Goal: Task Accomplishment & Management: Use online tool/utility

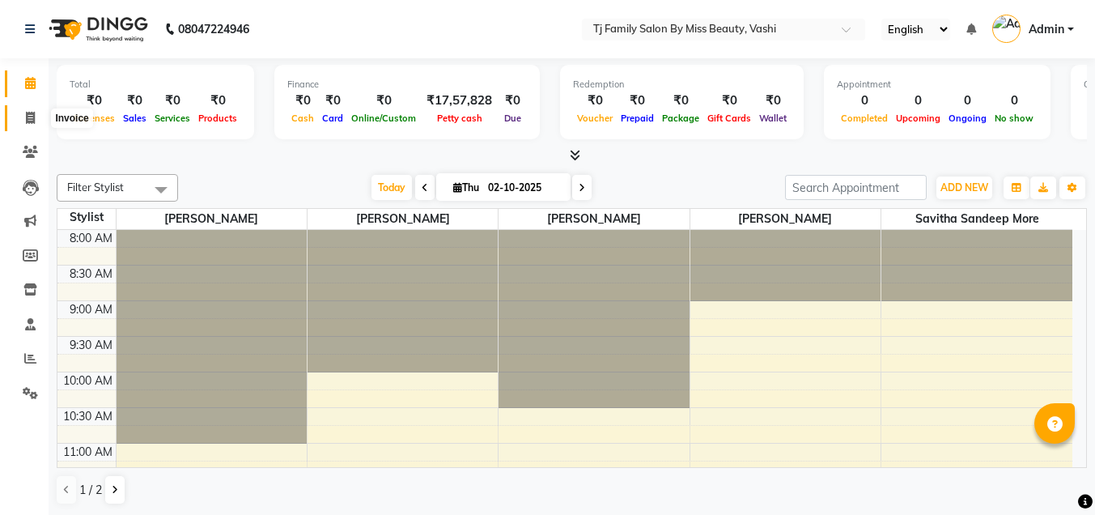
click at [31, 121] on icon at bounding box center [30, 118] width 9 height 12
select select "703"
select select "service"
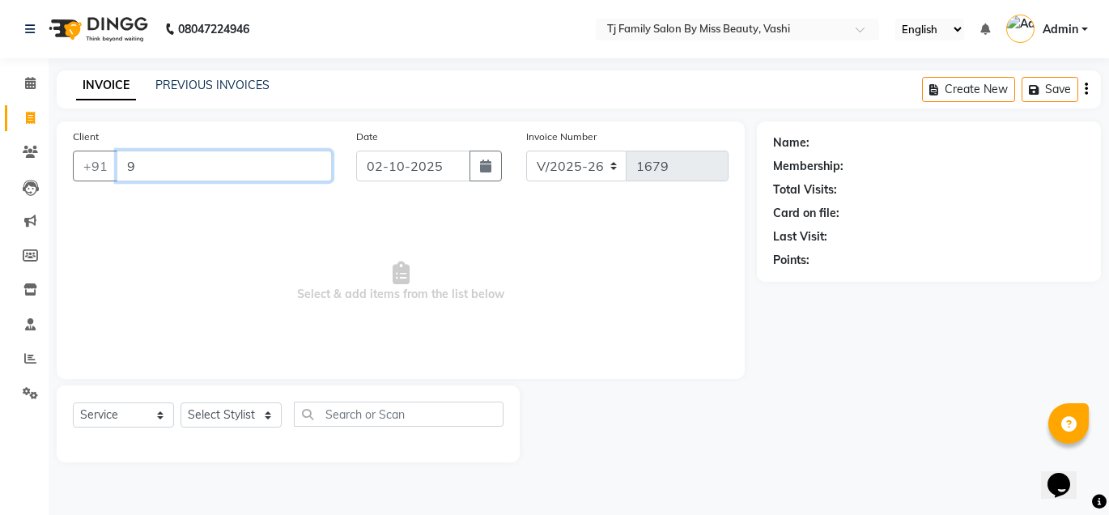
click at [170, 159] on input "9" at bounding box center [224, 166] width 215 height 31
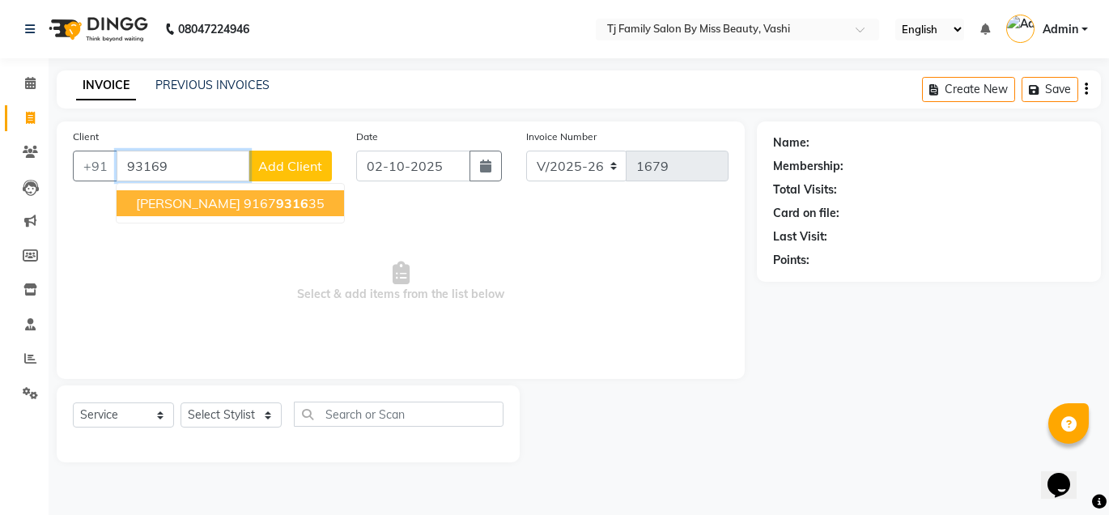
click at [182, 165] on input "93169" at bounding box center [183, 166] width 133 height 31
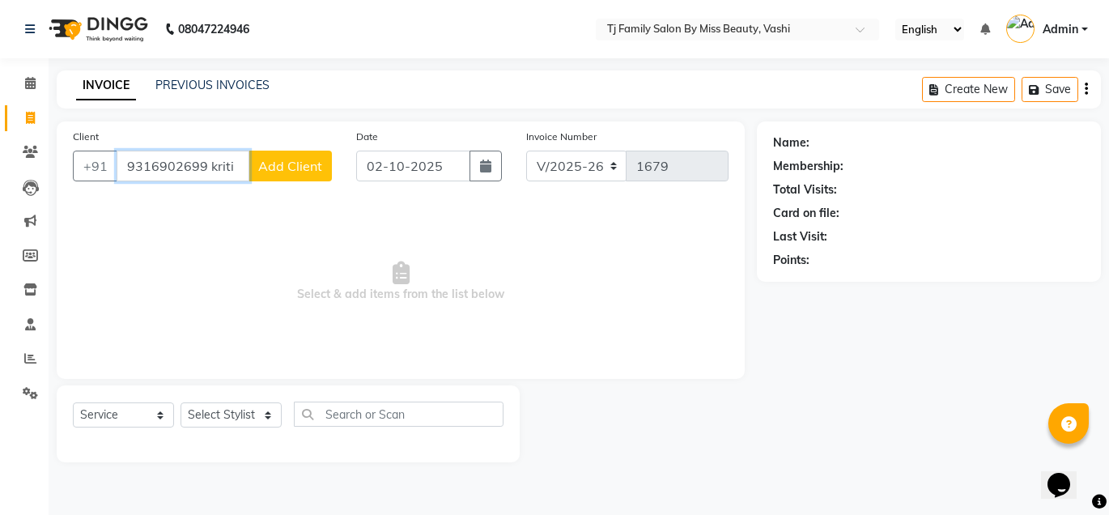
click at [215, 167] on input "9316902699 kriti" at bounding box center [183, 166] width 133 height 31
type input "9316902699"
click at [287, 162] on span "Add Client" at bounding box center [290, 166] width 64 height 16
select select "22"
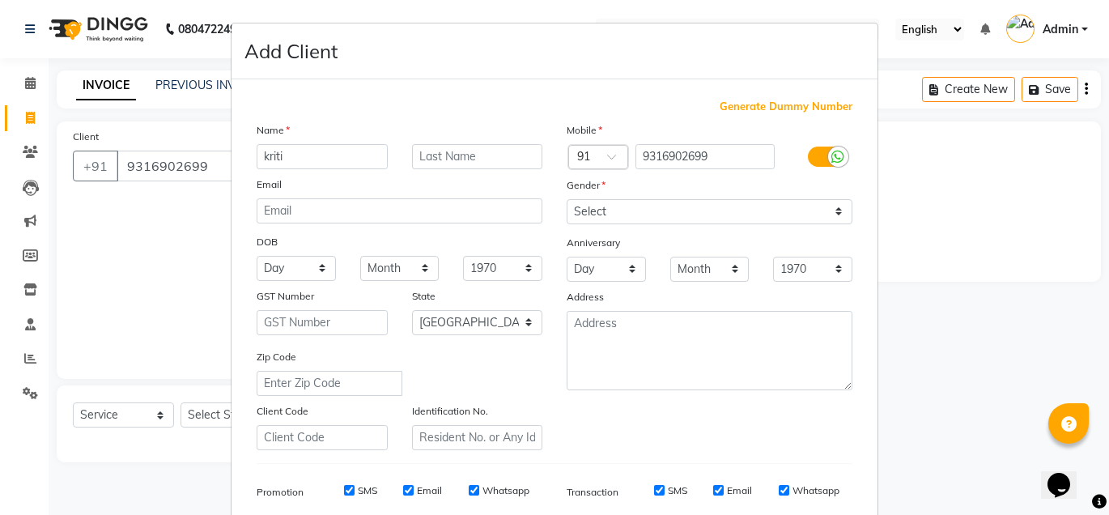
type input "kriti"
click at [440, 160] on input "text" at bounding box center [477, 156] width 131 height 25
type input "agrwal"
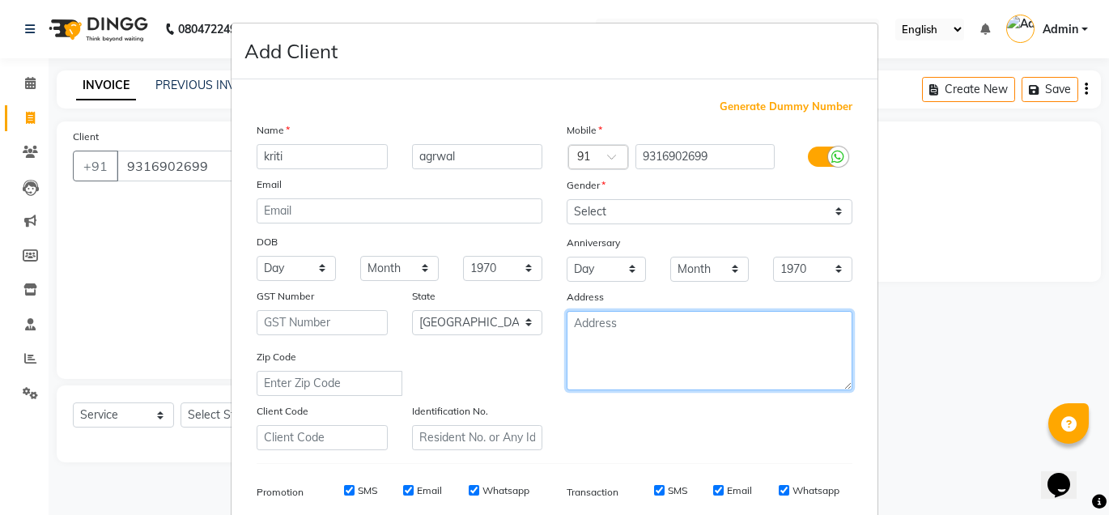
click at [623, 335] on textarea at bounding box center [710, 350] width 286 height 79
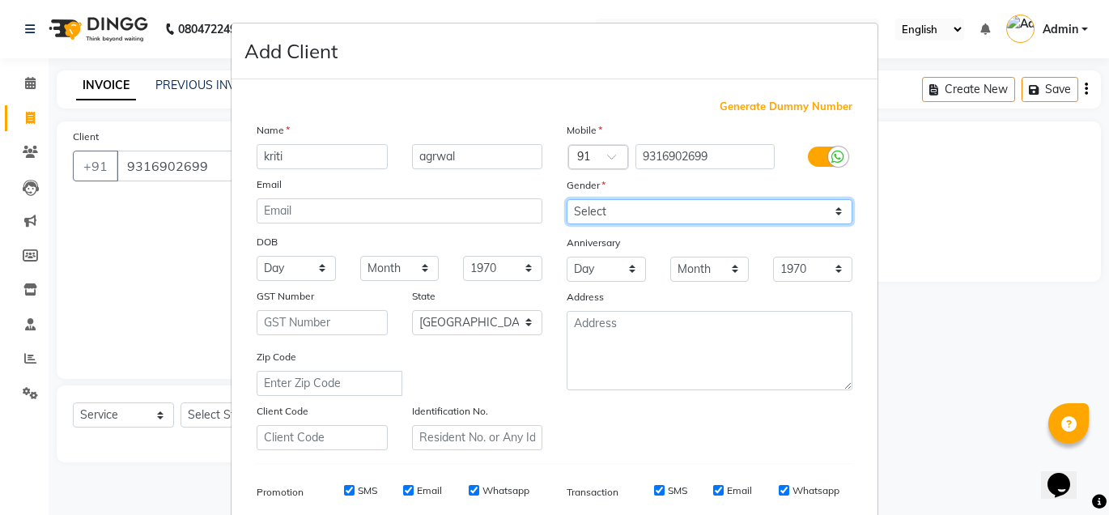
click at [601, 214] on select "Select [DEMOGRAPHIC_DATA] [DEMOGRAPHIC_DATA] Other Prefer Not To Say" at bounding box center [710, 211] width 286 height 25
select select "[DEMOGRAPHIC_DATA]"
click at [567, 199] on select "Select [DEMOGRAPHIC_DATA] [DEMOGRAPHIC_DATA] Other Prefer Not To Say" at bounding box center [710, 211] width 286 height 25
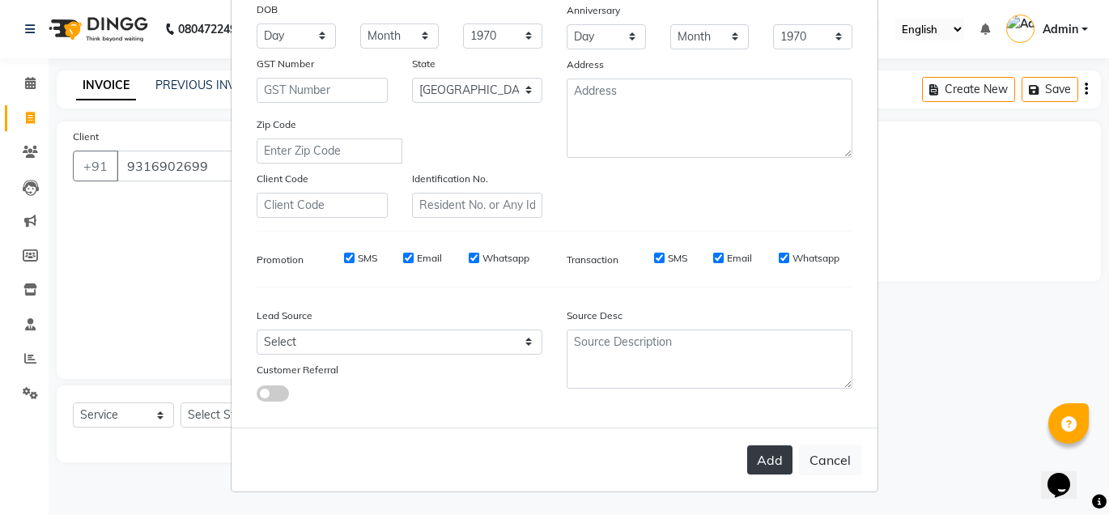
click at [767, 461] on button "Add" at bounding box center [769, 459] width 45 height 29
click at [763, 455] on button "Add" at bounding box center [769, 459] width 45 height 29
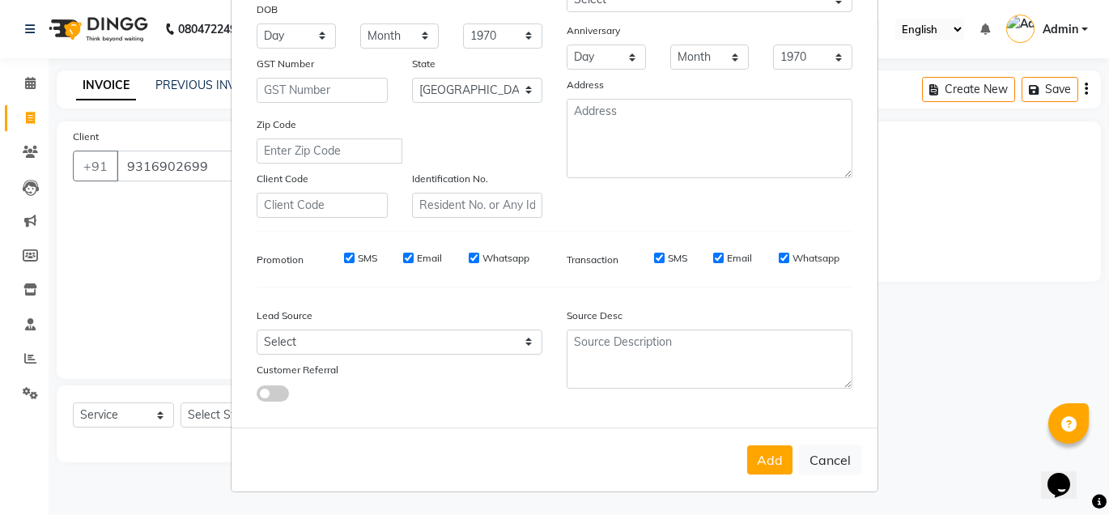
scroll to position [0, 0]
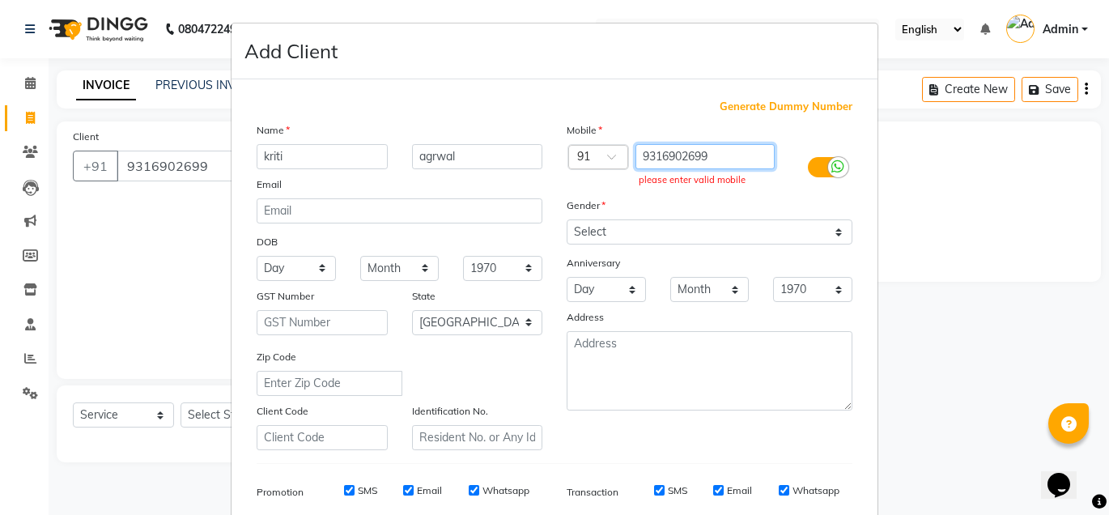
click at [750, 159] on input "9316902699" at bounding box center [705, 156] width 140 height 25
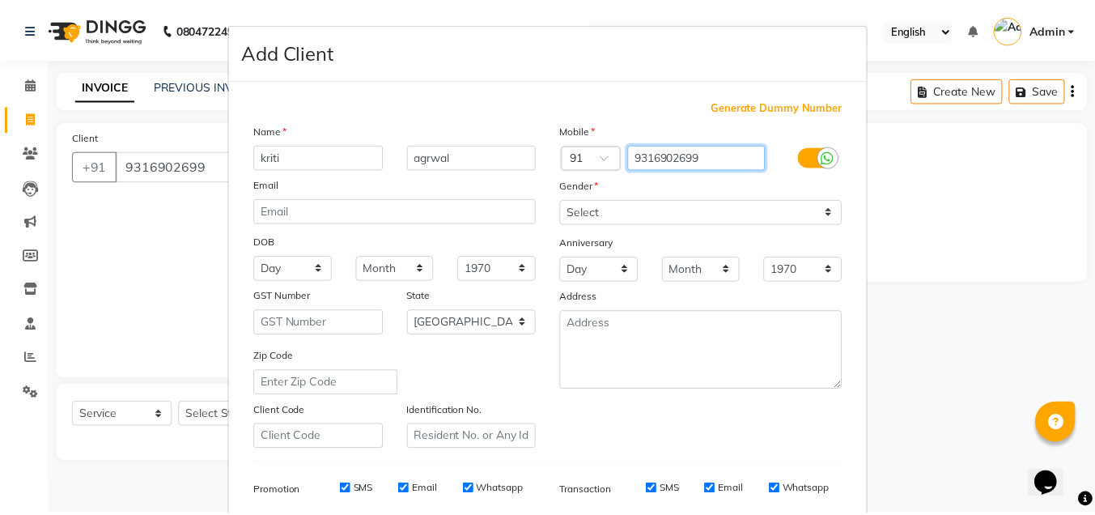
scroll to position [232, 0]
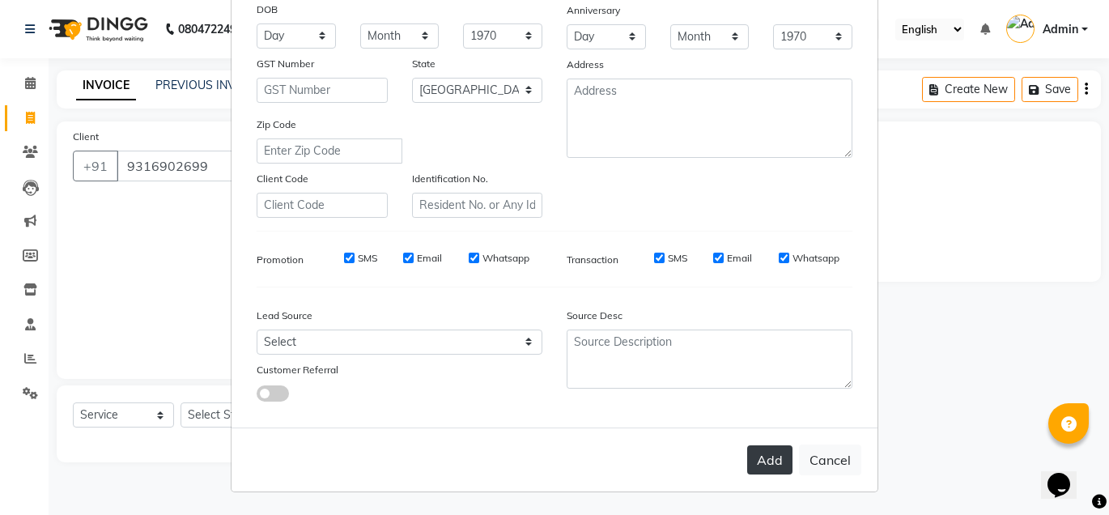
type input "9316902699"
click at [762, 459] on button "Add" at bounding box center [769, 459] width 45 height 29
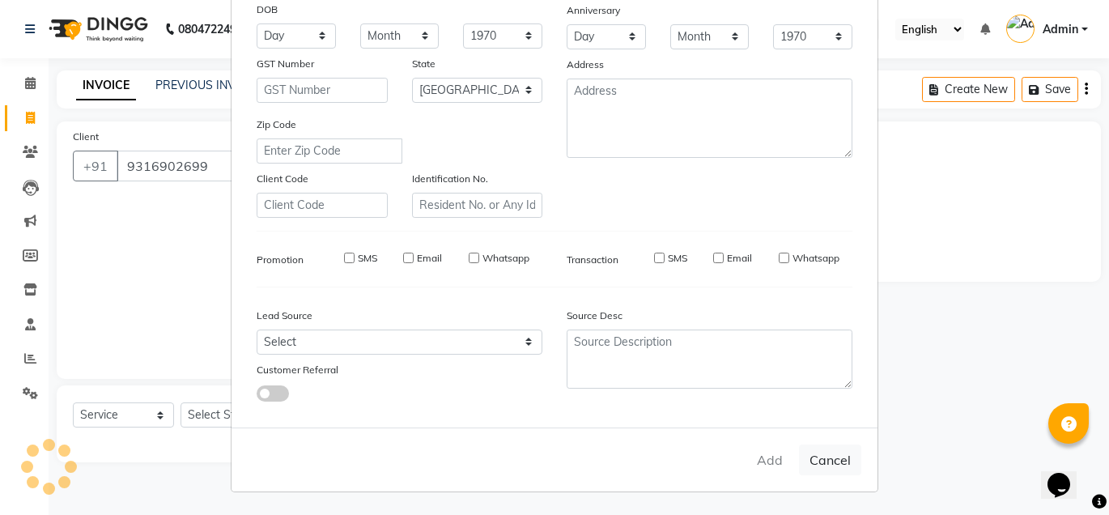
type input "9316902699"
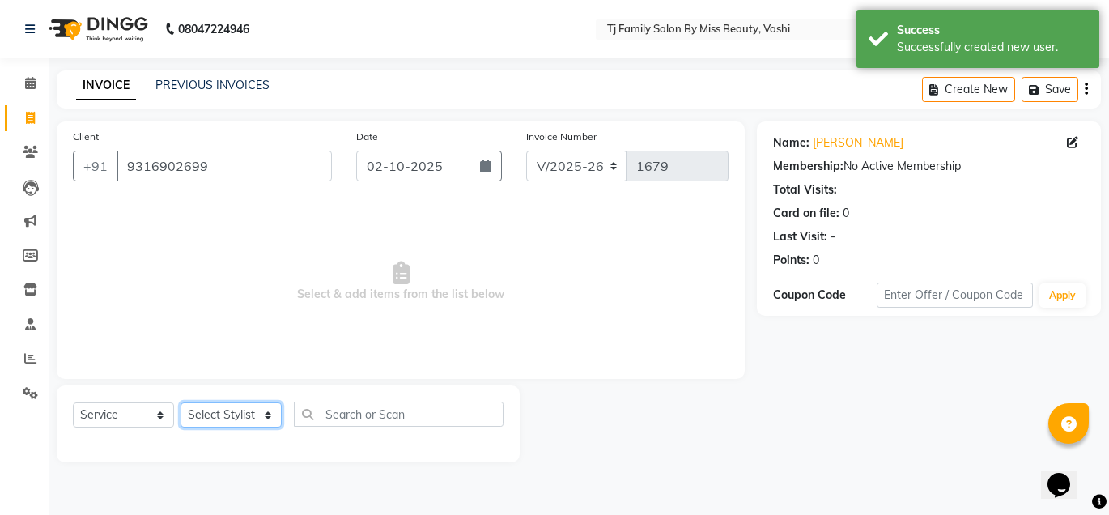
click at [239, 414] on select "Select Stylist deepak maitay [PERSON_NAME] [PERSON_NAME] Ramita [PERSON_NAME] […" at bounding box center [231, 414] width 101 height 25
select select "10804"
click at [181, 402] on select "Select Stylist deepak maitay [PERSON_NAME] [PERSON_NAME] Ramita [PERSON_NAME] […" at bounding box center [231, 414] width 101 height 25
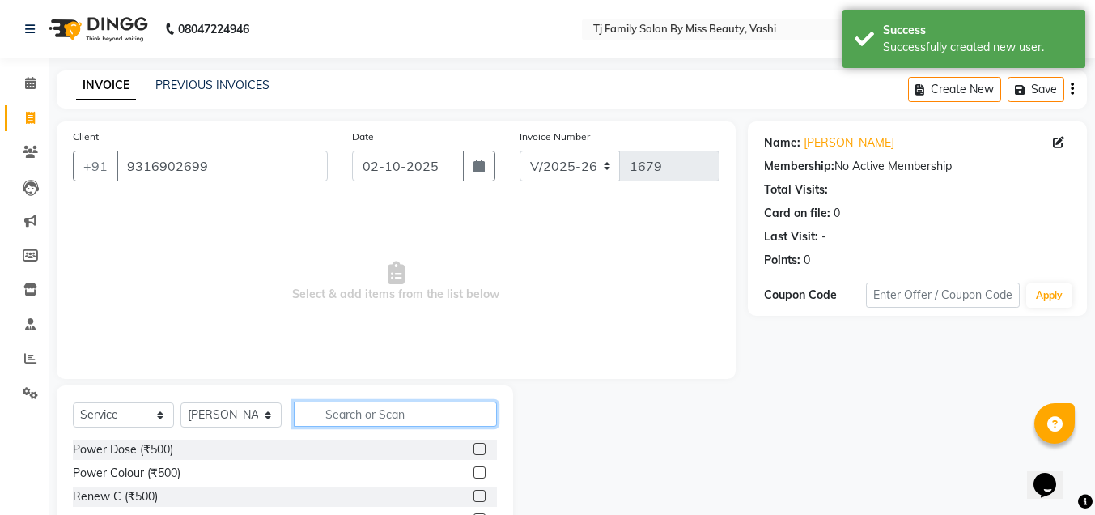
click at [372, 414] on input "text" at bounding box center [395, 414] width 203 height 25
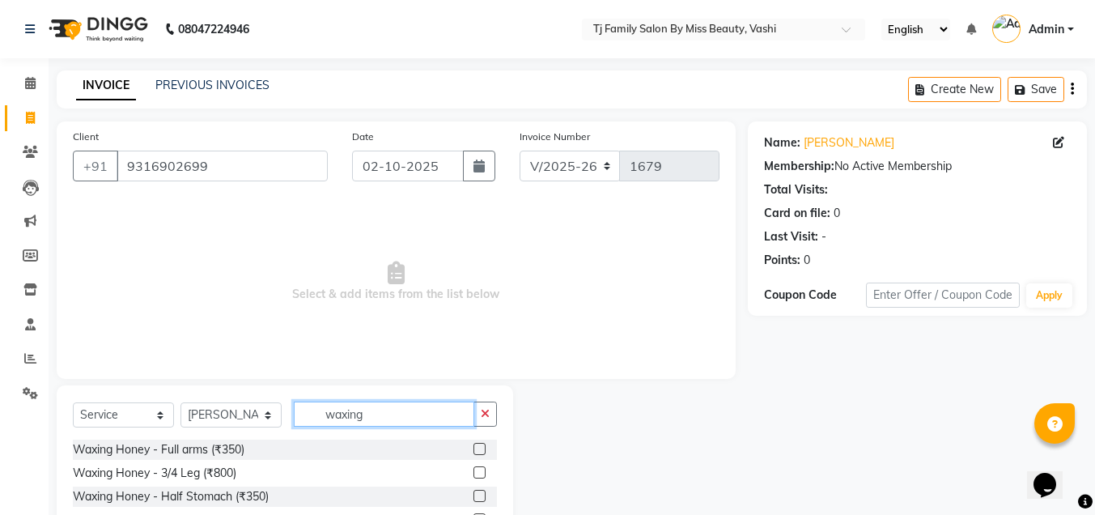
type input "waxing"
click at [474, 472] on label at bounding box center [480, 472] width 12 height 12
click at [474, 472] on input "checkbox" at bounding box center [479, 473] width 11 height 11
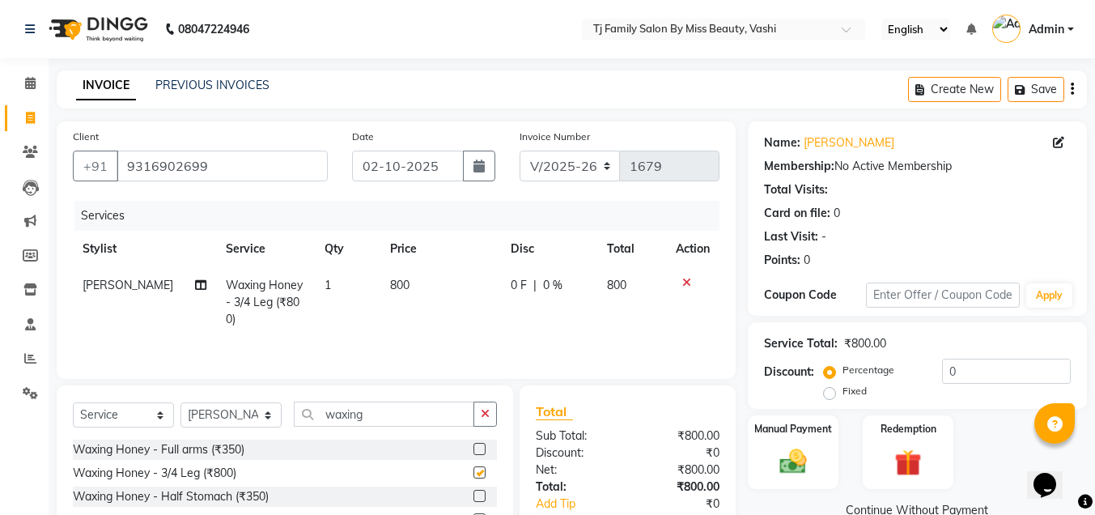
checkbox input "false"
click at [398, 289] on span "800" at bounding box center [399, 285] width 19 height 15
select select "10804"
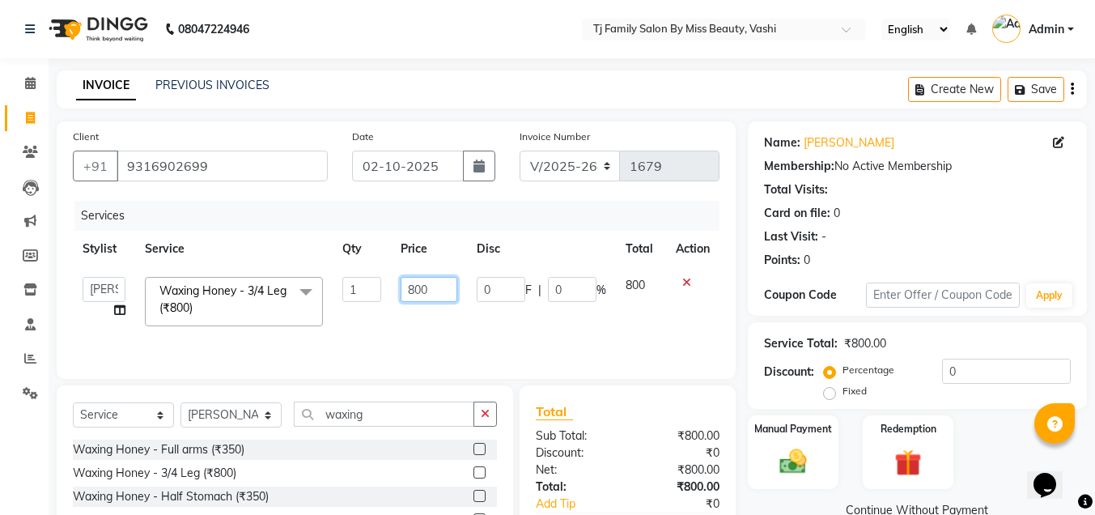
click at [444, 293] on input "800" at bounding box center [429, 289] width 57 height 25
type input "8"
type input "1800"
click at [515, 337] on div "Services Stylist Service Qty Price Disc Total Action deepak [PERSON_NAME] [PERS…" at bounding box center [396, 282] width 647 height 162
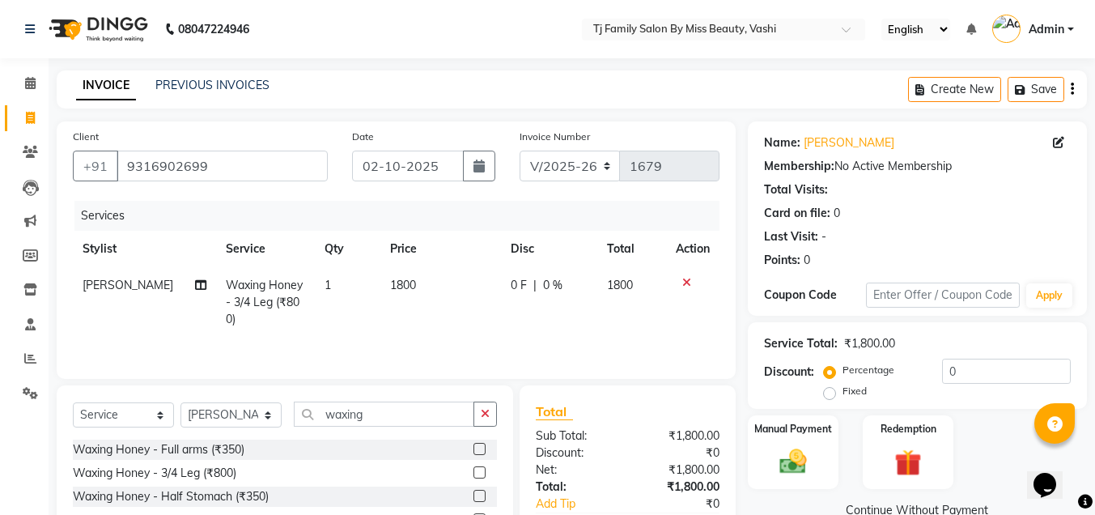
scroll to position [135, 0]
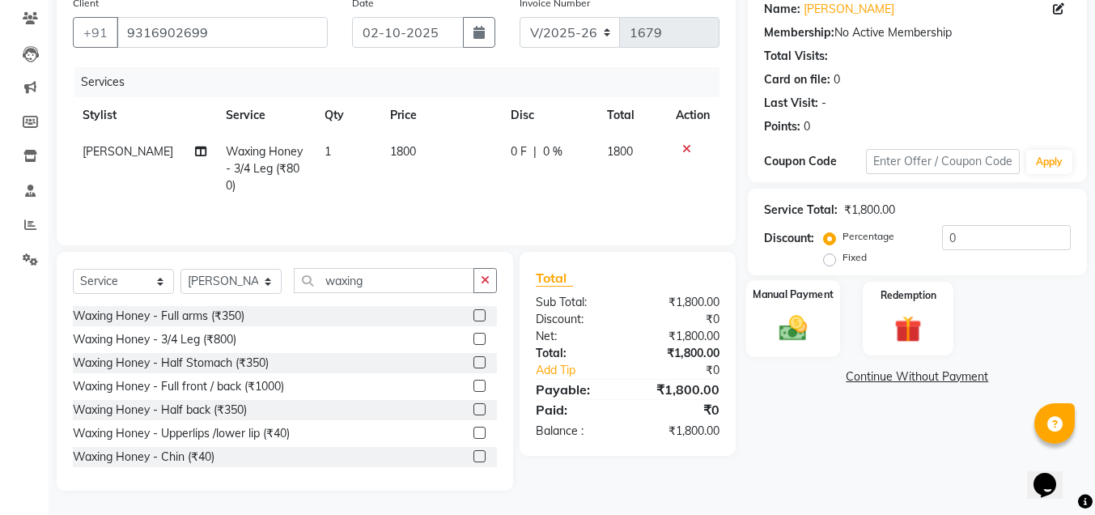
click at [788, 322] on img at bounding box center [793, 328] width 45 height 32
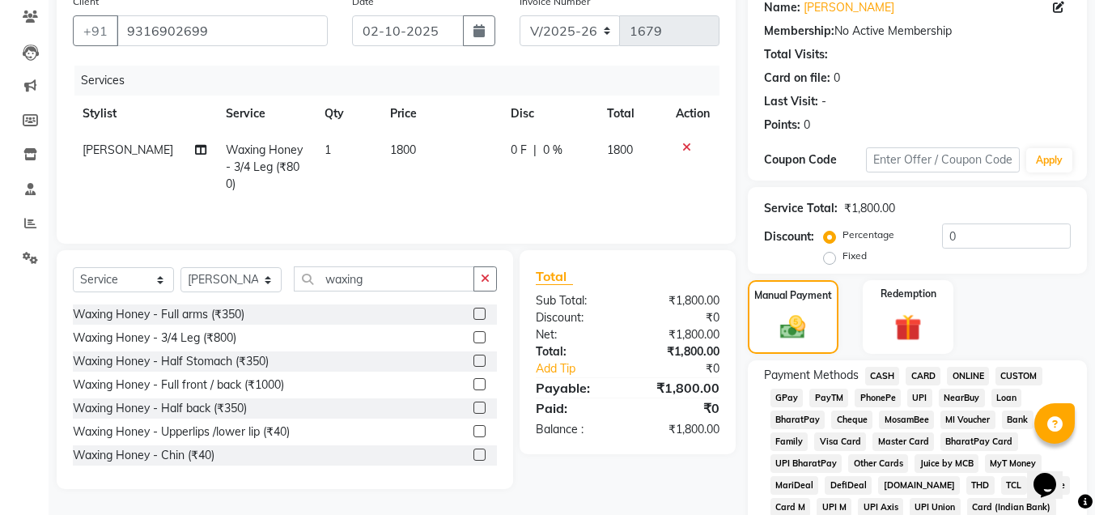
click at [782, 397] on span "GPay" at bounding box center [787, 398] width 33 height 19
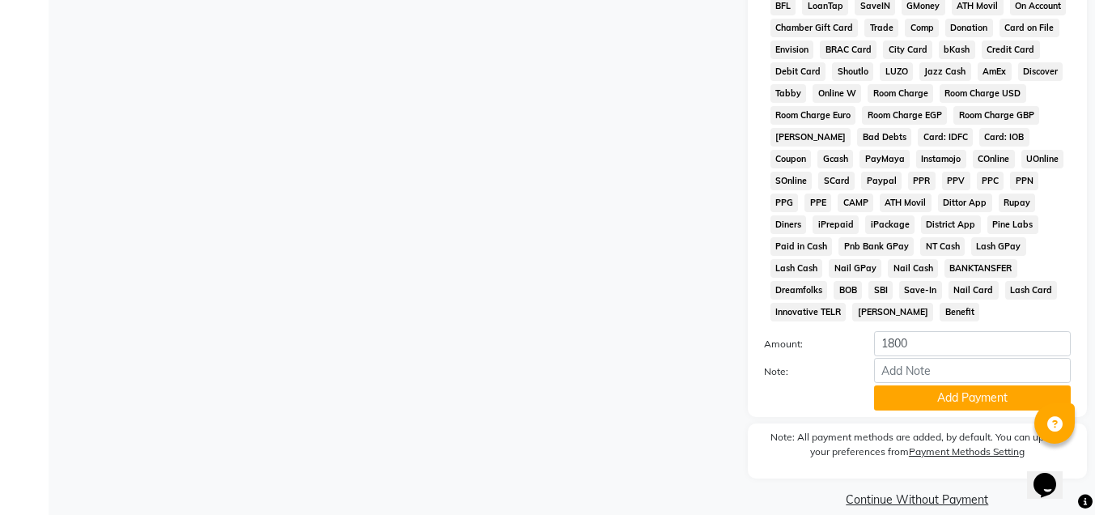
scroll to position [723, 0]
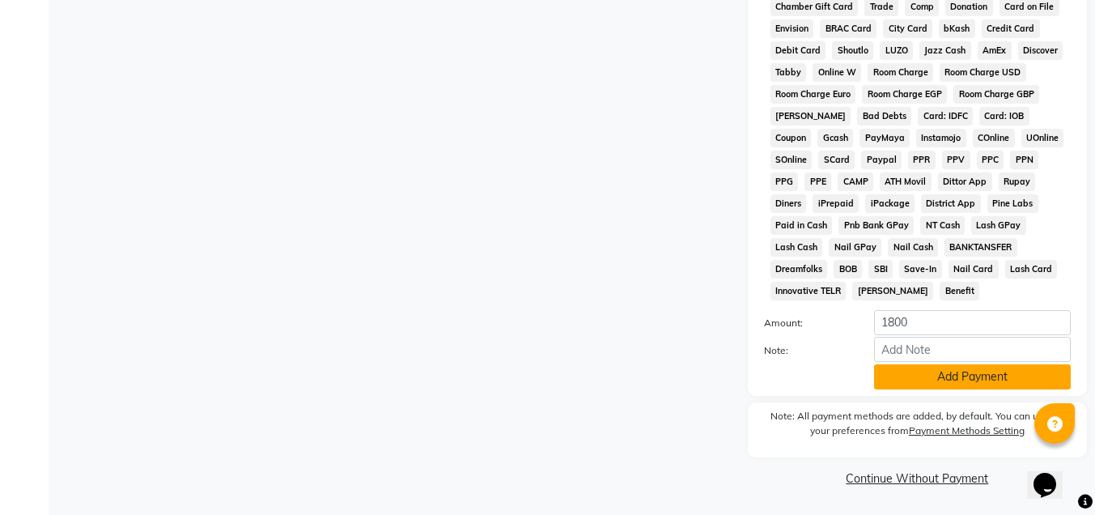
click at [933, 378] on button "Add Payment" at bounding box center [972, 376] width 197 height 25
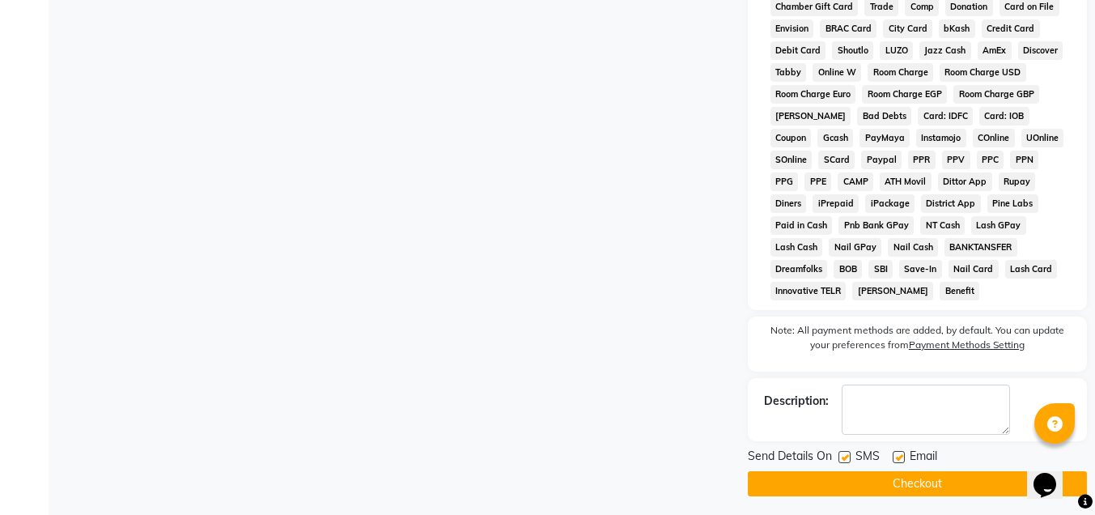
click at [843, 481] on button "Checkout" at bounding box center [917, 483] width 339 height 25
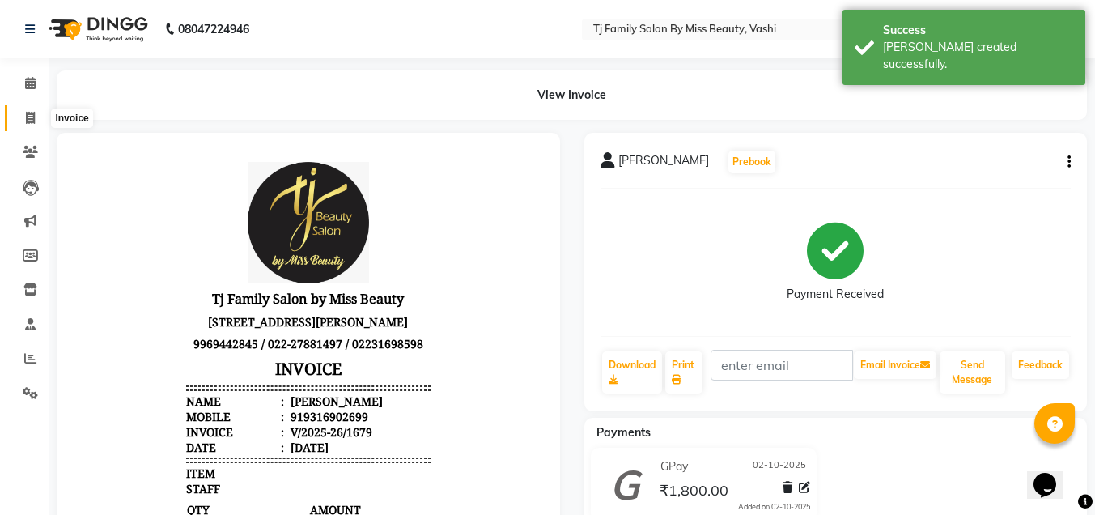
click at [33, 117] on icon at bounding box center [30, 118] width 9 height 12
select select "703"
select select "service"
